Goal: Navigation & Orientation: Find specific page/section

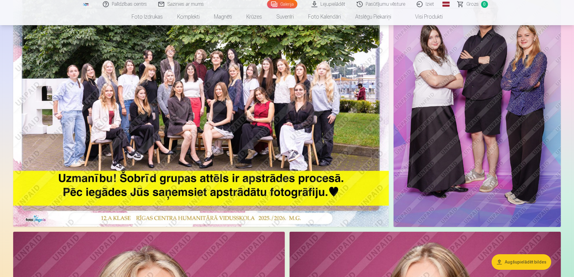
scroll to position [60, 0]
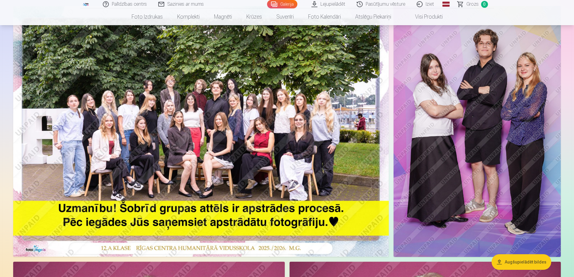
click at [289, 4] on link "Galerija" at bounding box center [282, 4] width 30 height 8
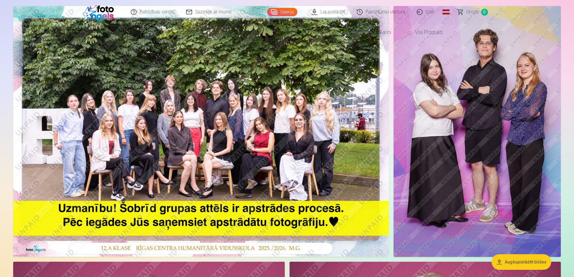
scroll to position [0, 0]
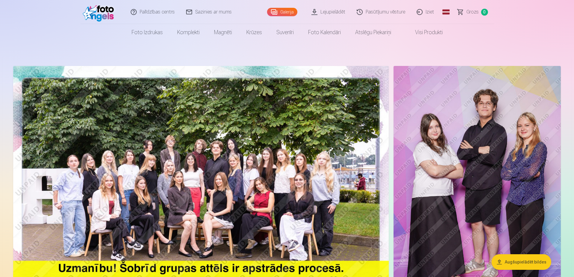
click at [332, 12] on link "Lejupielādēt" at bounding box center [328, 12] width 45 height 24
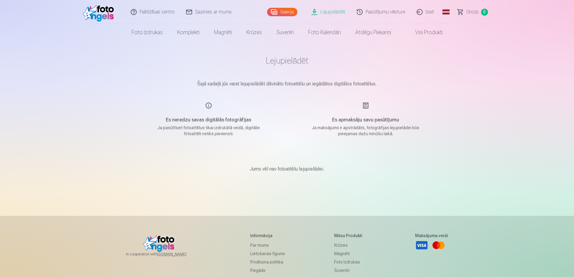
click at [330, 11] on link "Lejupielādēt" at bounding box center [328, 12] width 45 height 24
click at [379, 11] on link "Pasūtījumu vēsture" at bounding box center [382, 12] width 60 height 24
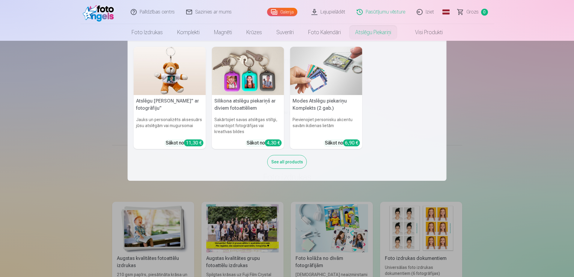
click at [438, 31] on link "Visi produkti" at bounding box center [425, 32] width 52 height 17
